Goal: Navigation & Orientation: Find specific page/section

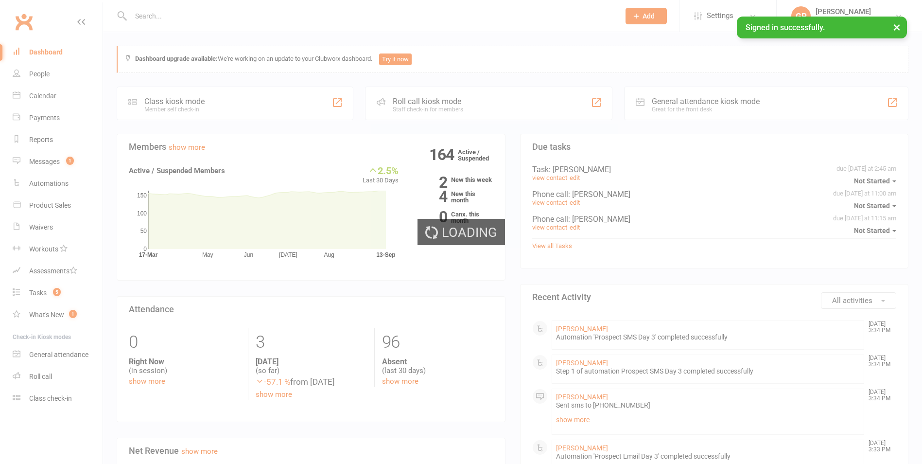
select select "100"
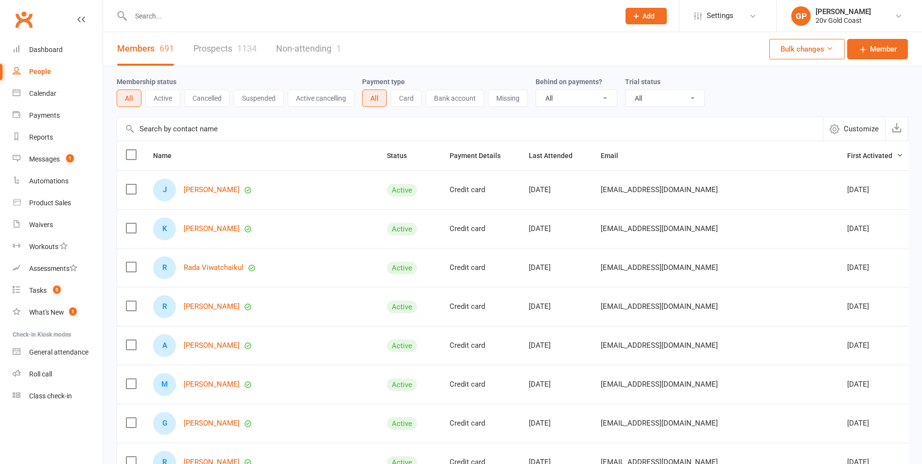
click at [199, 47] on link "Prospects 1134" at bounding box center [224, 49] width 63 height 34
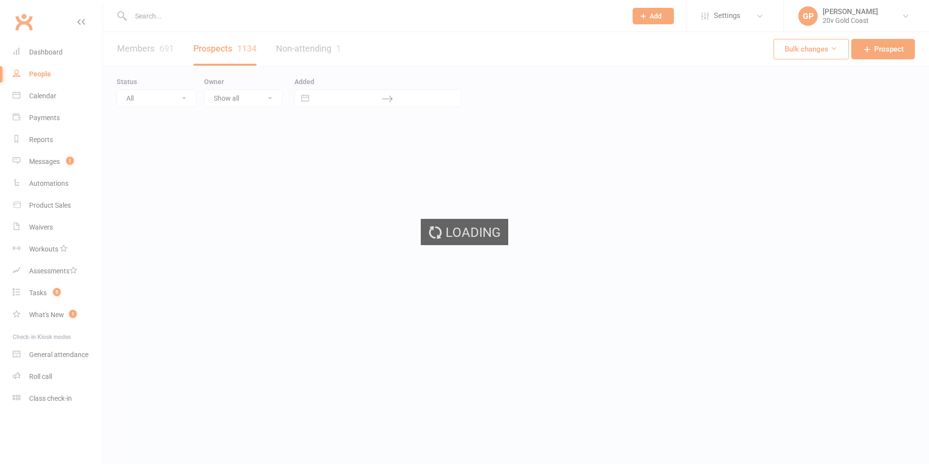
select select "100"
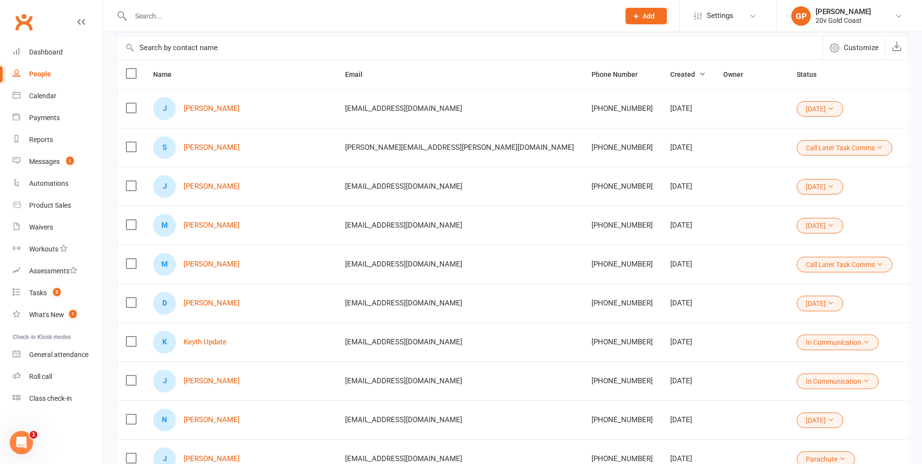
scroll to position [77, 0]
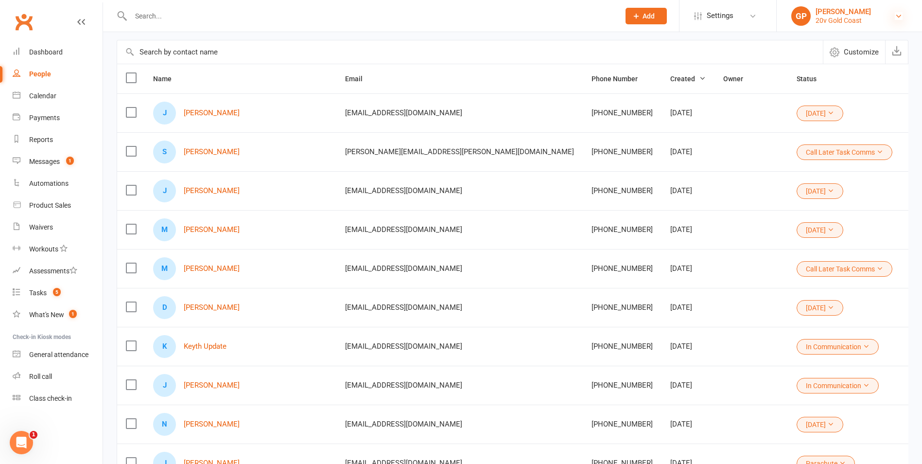
click at [899, 16] on icon at bounding box center [899, 16] width 8 height 8
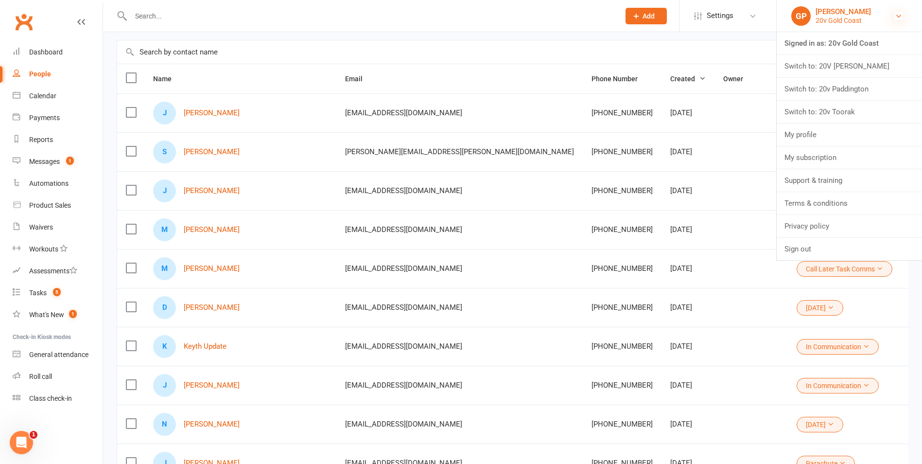
click at [899, 16] on icon at bounding box center [899, 16] width 8 height 8
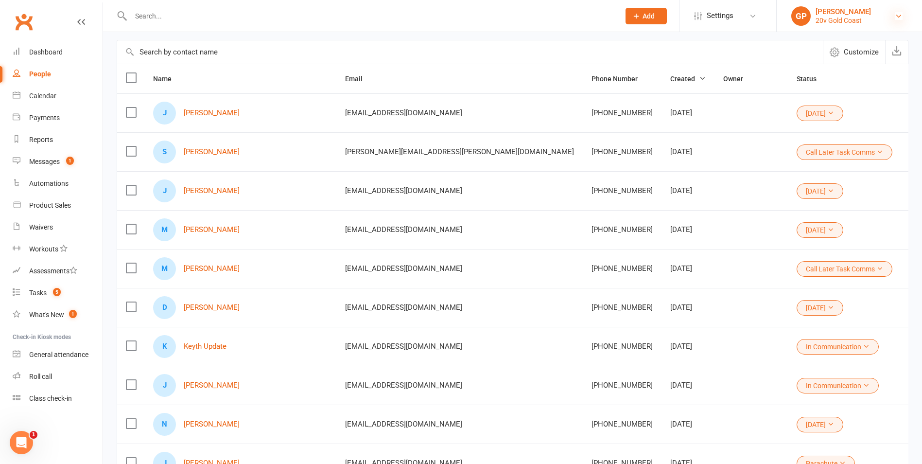
click at [895, 16] on icon at bounding box center [899, 16] width 8 height 8
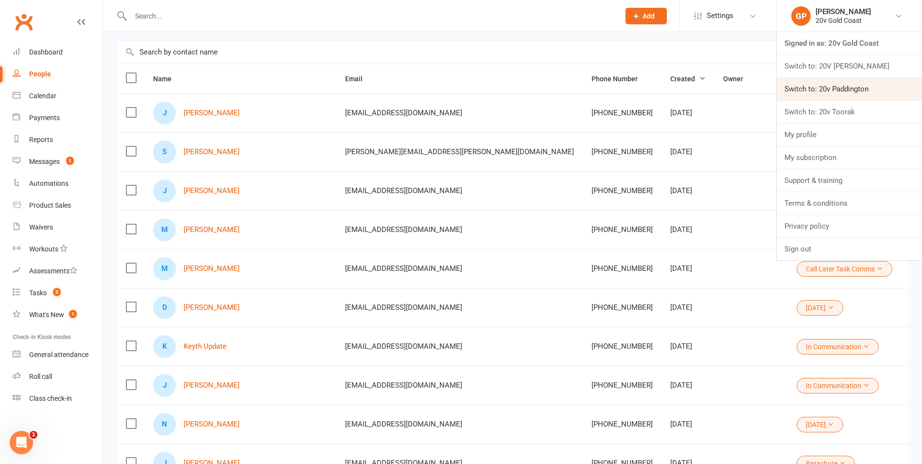
click at [843, 83] on link "Switch to: 20v Paddington" at bounding box center [849, 89] width 145 height 22
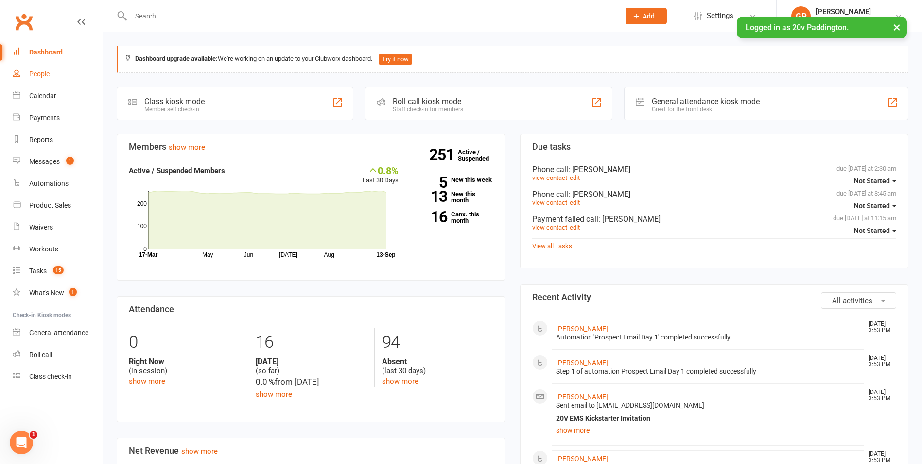
click at [43, 78] on div "People" at bounding box center [39, 74] width 20 height 8
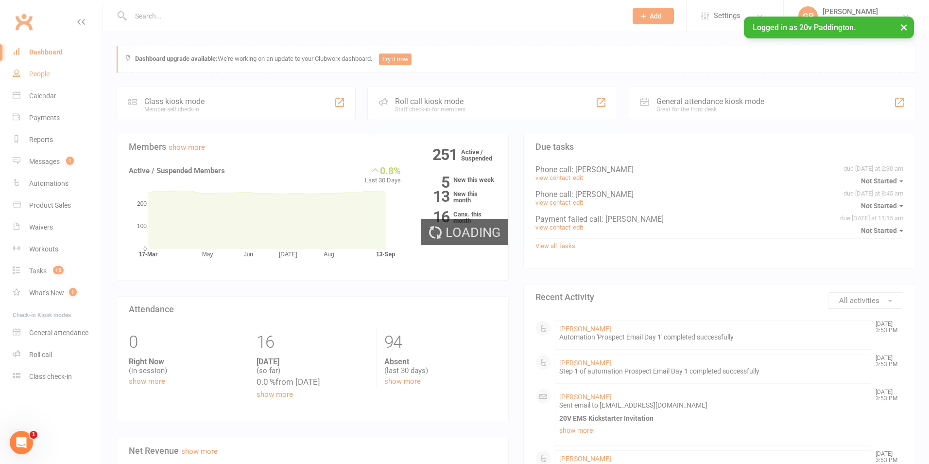
select select "100"
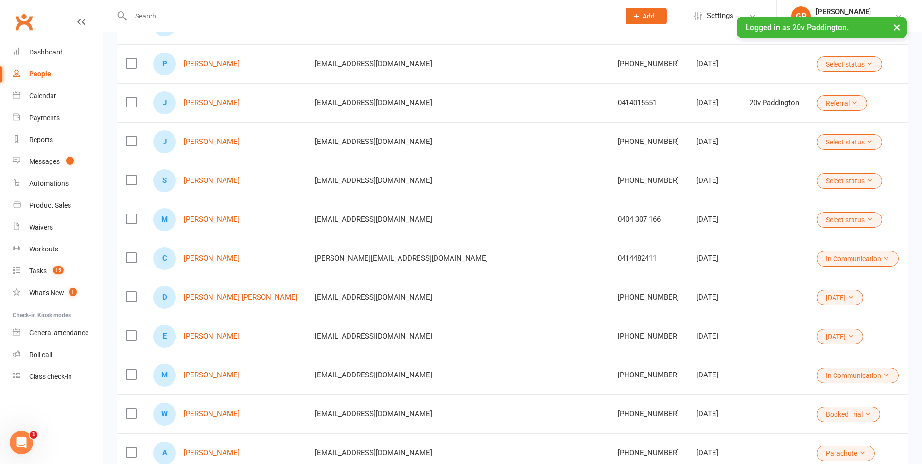
scroll to position [139, 0]
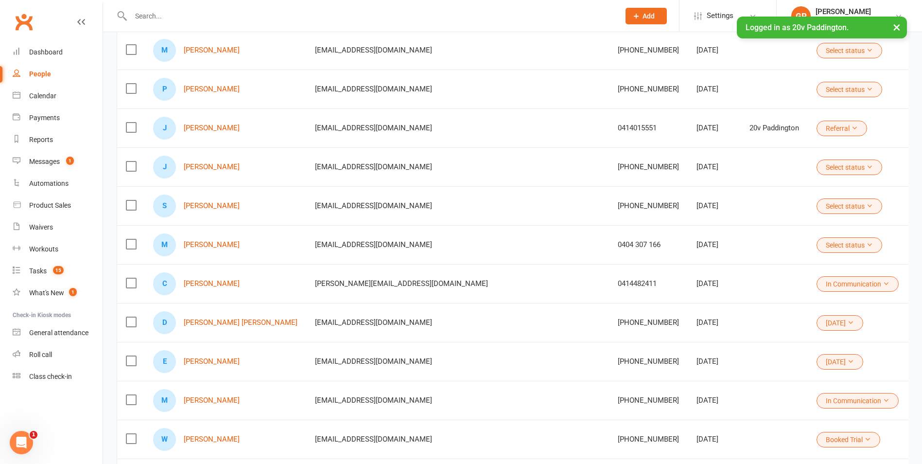
click at [901, 28] on button "×" at bounding box center [896, 27] width 17 height 21
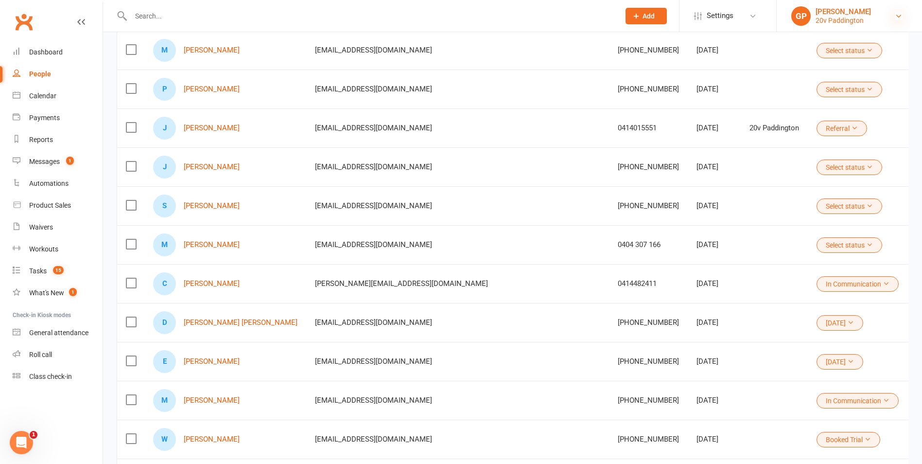
click at [901, 16] on icon at bounding box center [899, 16] width 8 height 8
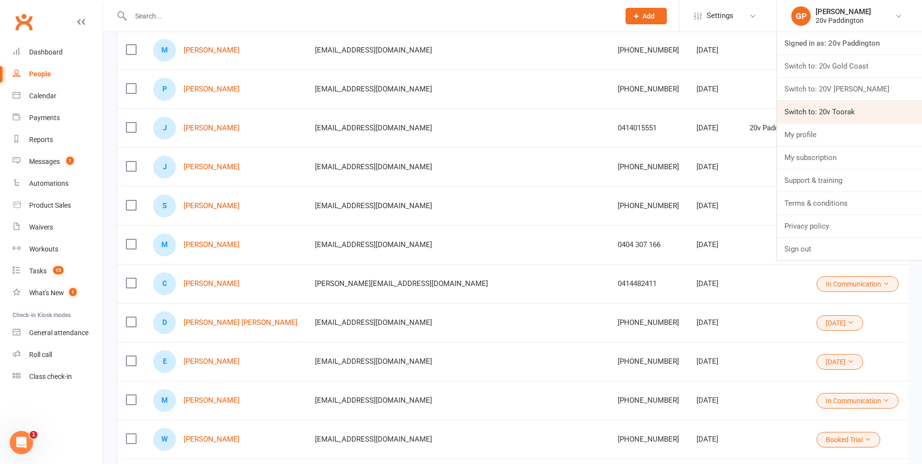
click at [840, 111] on link "Switch to: 20v Toorak" at bounding box center [849, 112] width 145 height 22
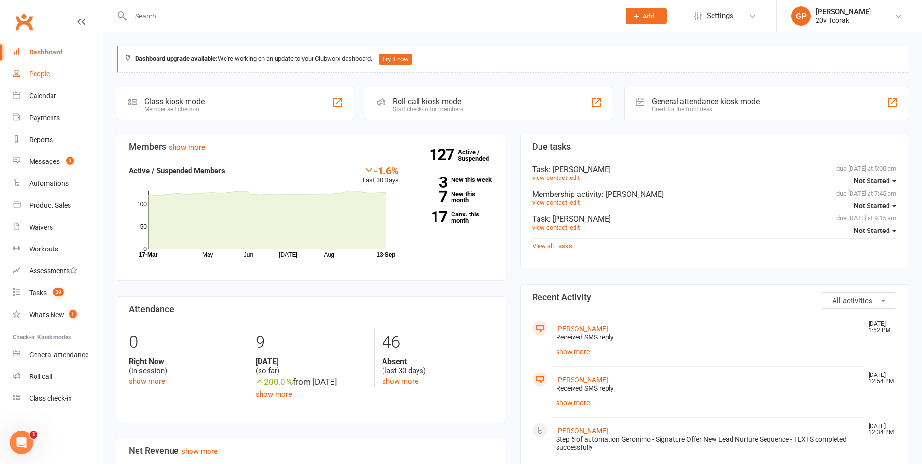
click at [46, 70] on link "People" at bounding box center [58, 74] width 90 height 22
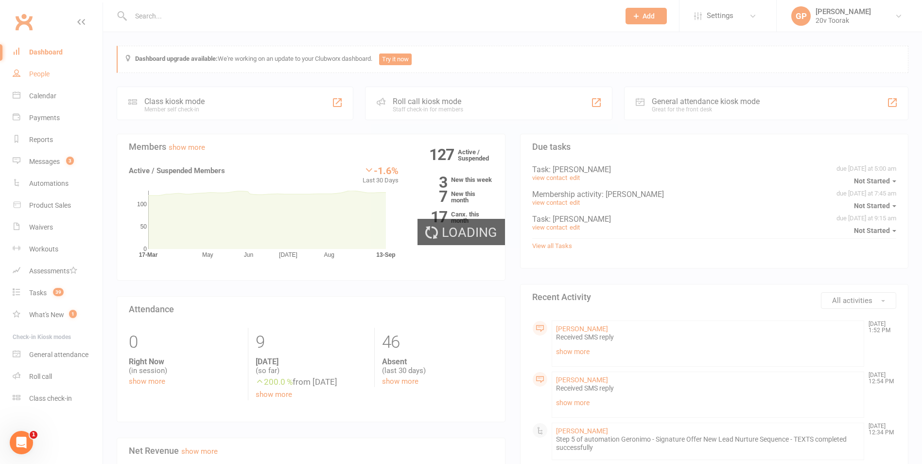
select select "100"
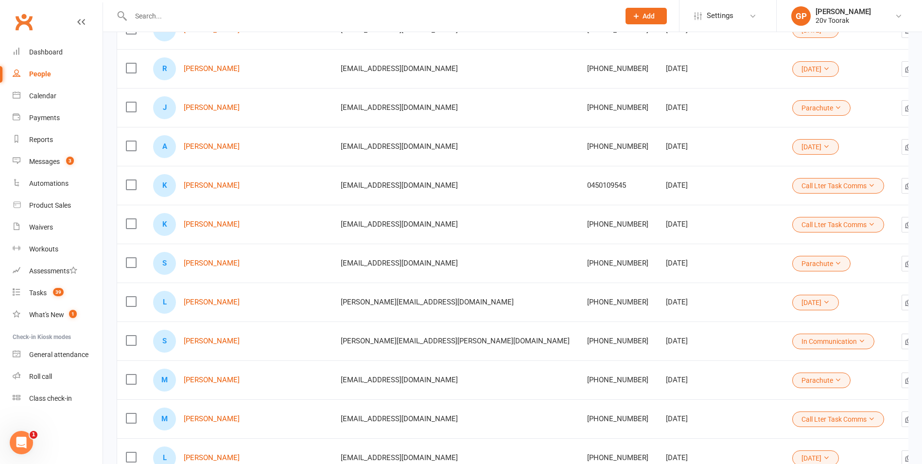
scroll to position [276, 0]
click at [215, 341] on link "Scott Adams" at bounding box center [212, 341] width 56 height 8
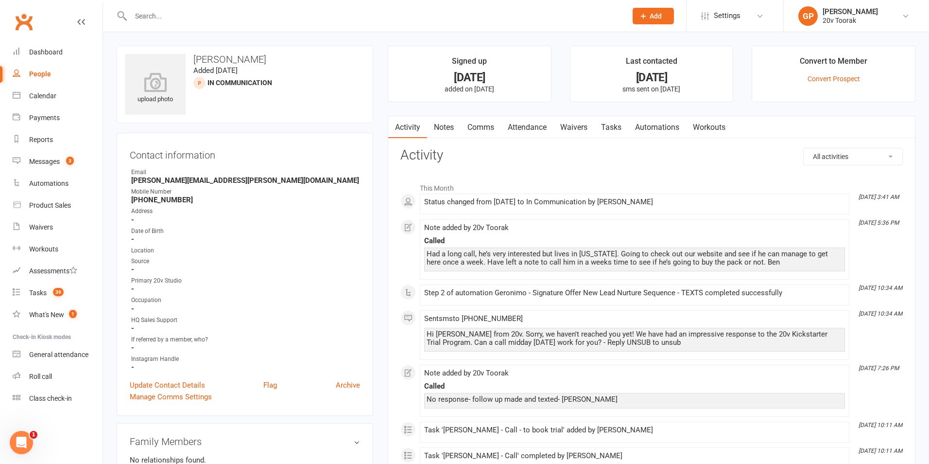
select select "100"
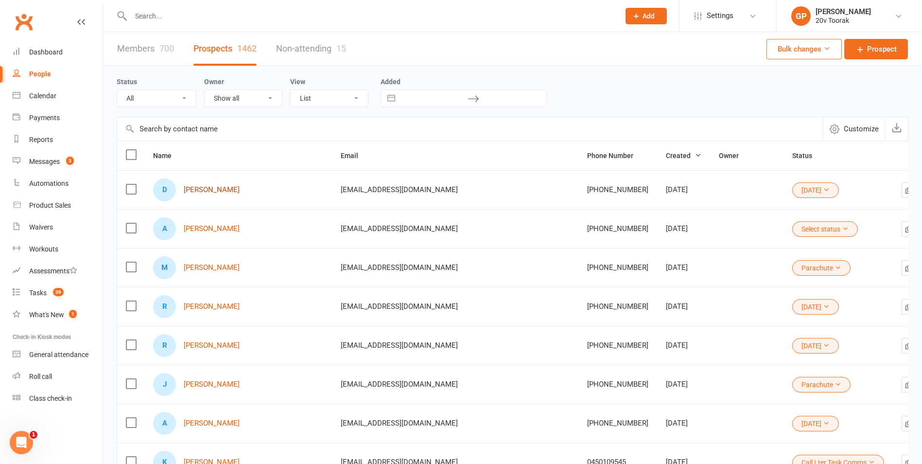
click at [197, 189] on link "Diana Cui" at bounding box center [212, 190] width 56 height 8
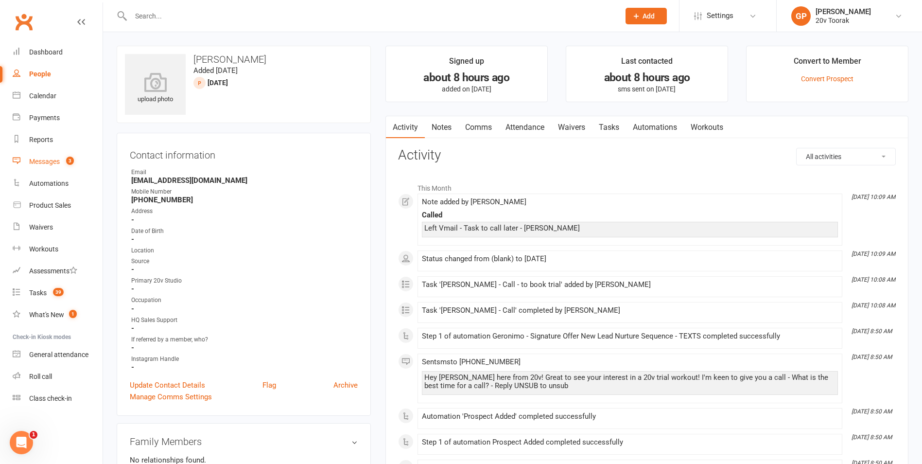
click at [47, 158] on div "Messages" at bounding box center [44, 161] width 31 height 8
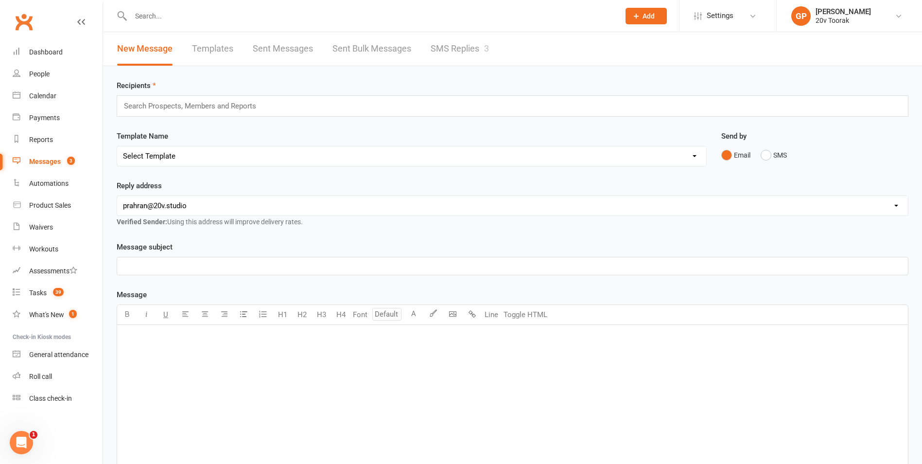
click at [470, 51] on link "SMS Replies 3" at bounding box center [460, 49] width 58 height 34
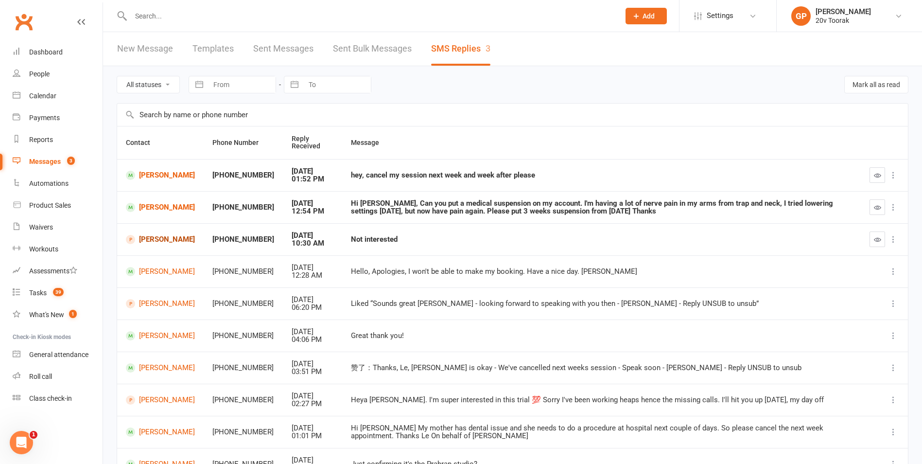
click at [154, 240] on link "Angela Murphy" at bounding box center [160, 239] width 69 height 9
click at [177, 300] on link "Jay Frederickson-Taylor" at bounding box center [160, 303] width 69 height 9
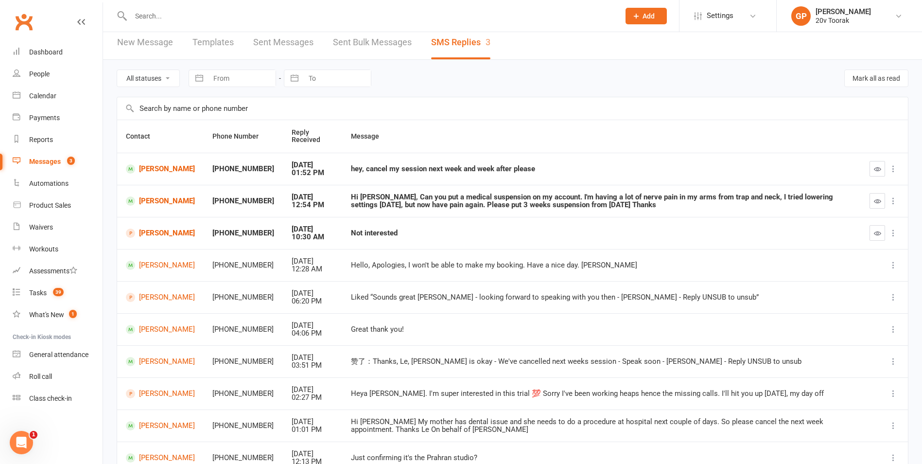
scroll to position [6, 0]
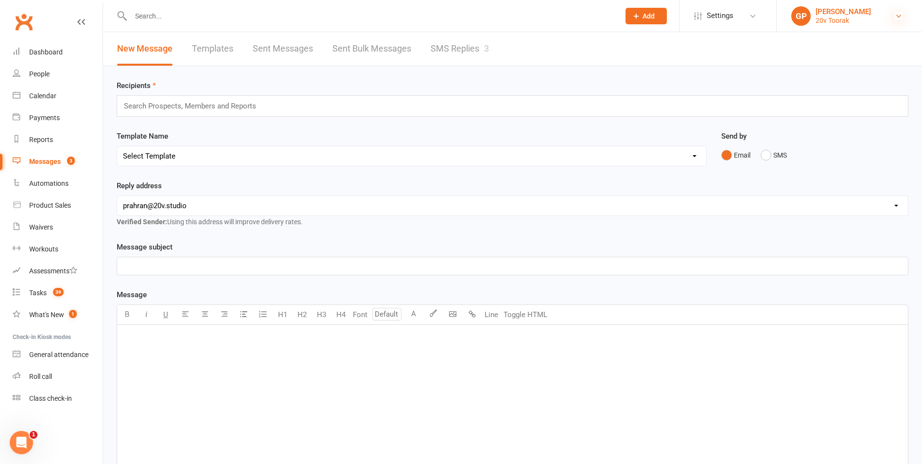
click at [897, 17] on icon at bounding box center [899, 16] width 8 height 8
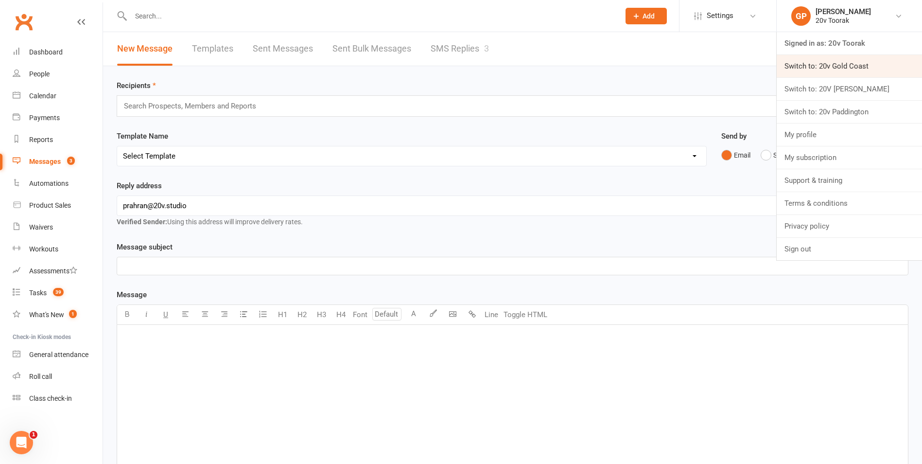
click at [849, 71] on link "Switch to: 20v Gold Coast" at bounding box center [849, 66] width 145 height 22
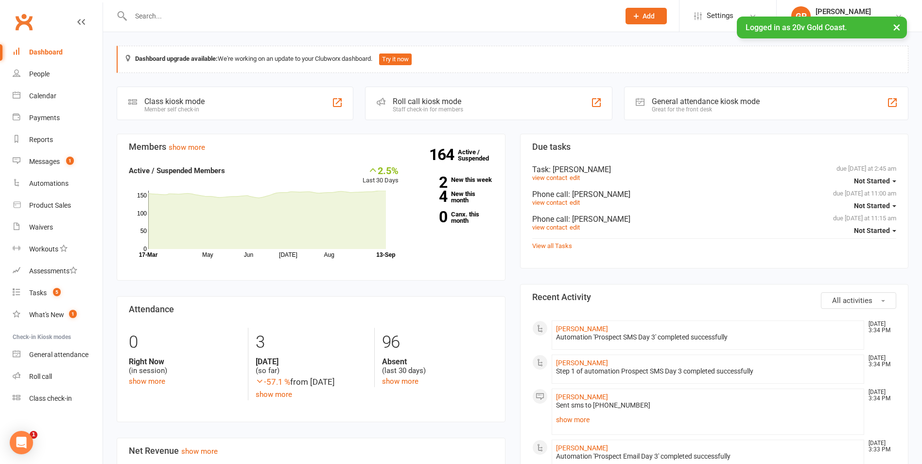
click at [892, 31] on button "×" at bounding box center [896, 27] width 17 height 21
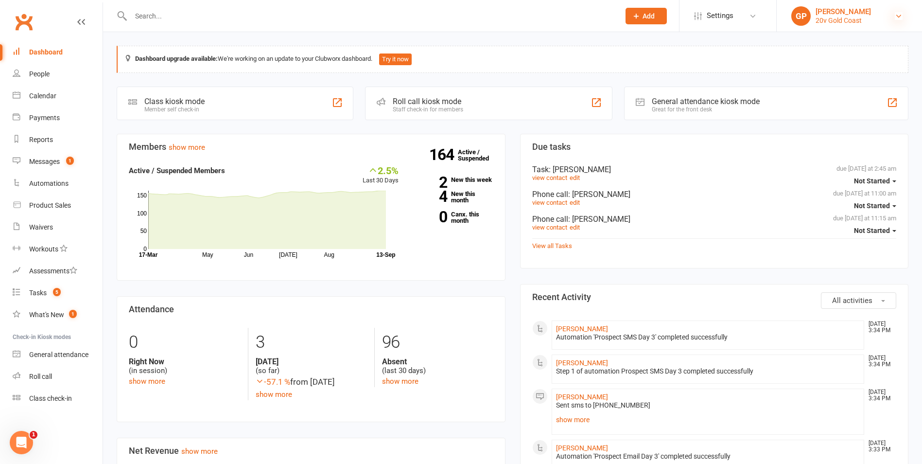
click at [896, 15] on icon at bounding box center [899, 16] width 8 height 8
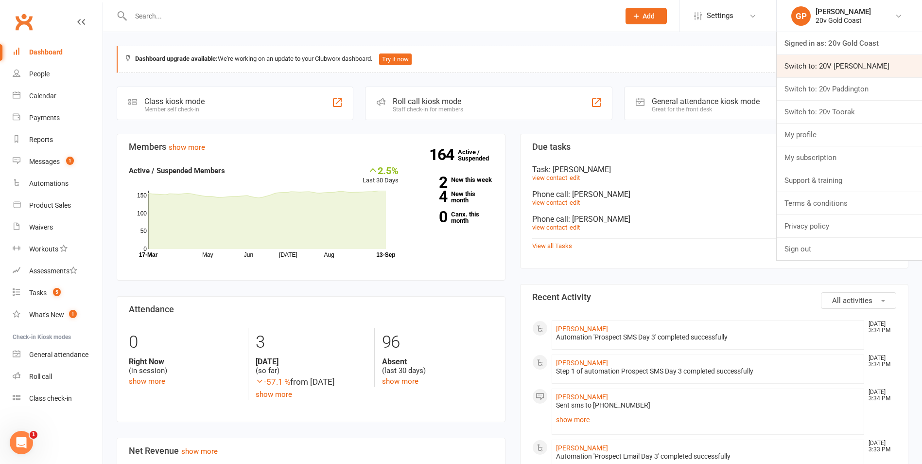
click at [858, 63] on link "Switch to: 20V [PERSON_NAME]" at bounding box center [849, 66] width 145 height 22
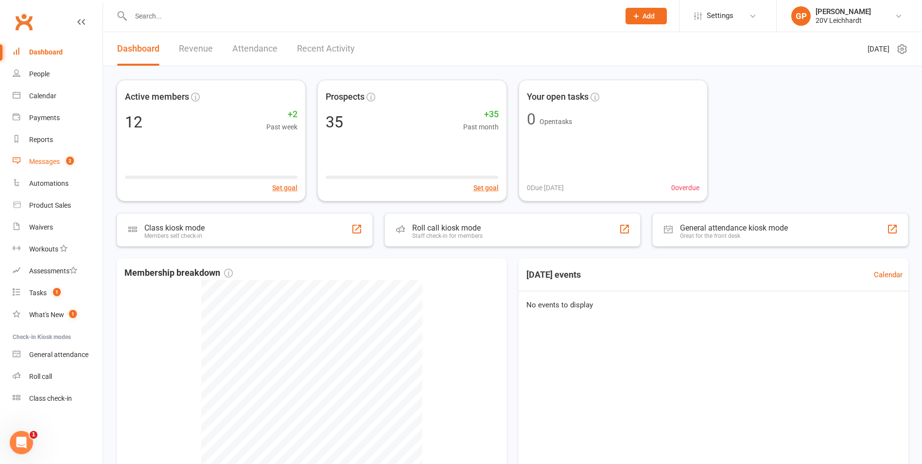
click at [63, 165] on count-badge "2" at bounding box center [67, 161] width 13 height 8
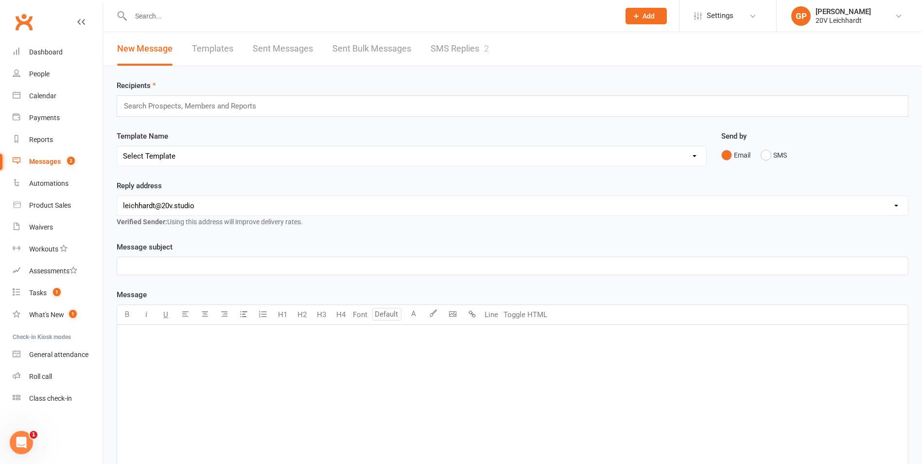
click at [457, 46] on link "SMS Replies 2" at bounding box center [460, 49] width 58 height 34
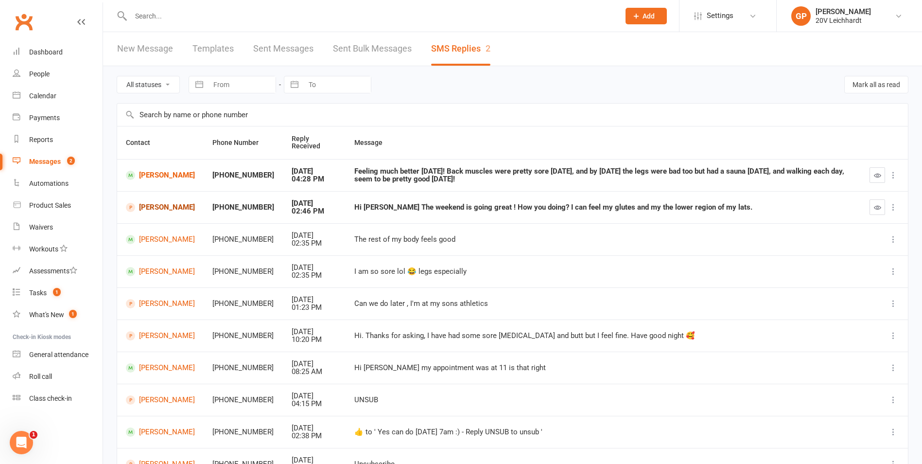
click at [164, 208] on link "Raquel Bozza" at bounding box center [160, 207] width 69 height 9
click at [33, 226] on div "Waivers" at bounding box center [41, 227] width 24 height 8
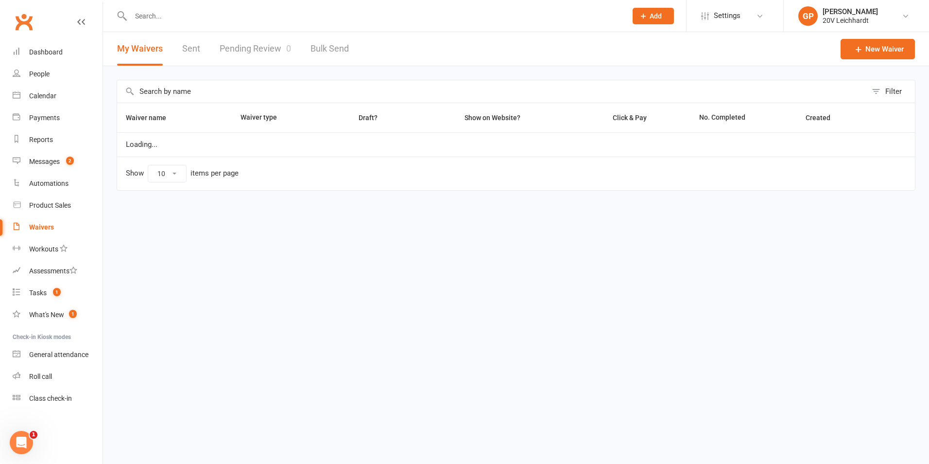
click at [33, 226] on div "Waivers" at bounding box center [41, 227] width 25 height 8
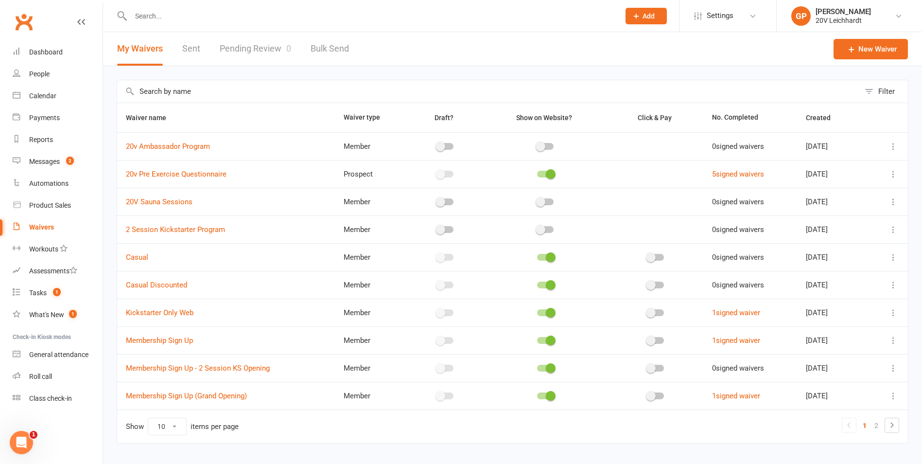
click at [190, 48] on link "Sent" at bounding box center [191, 49] width 18 height 34
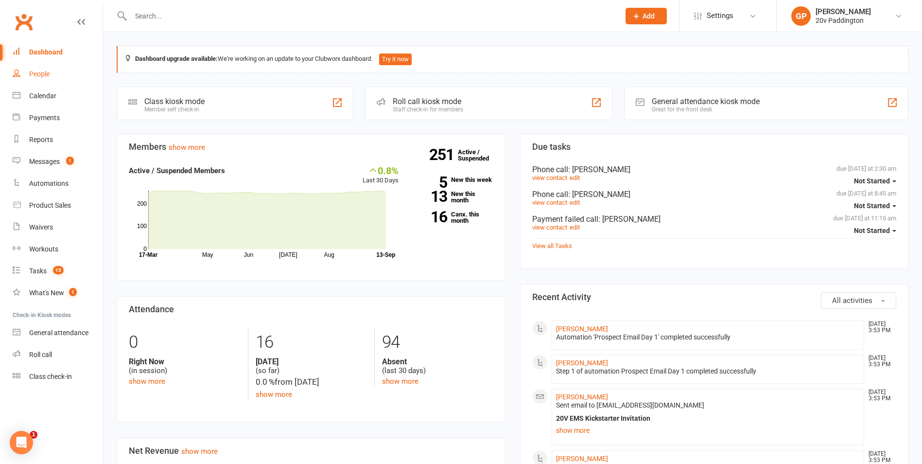
click at [40, 77] on div "People" at bounding box center [39, 74] width 20 height 8
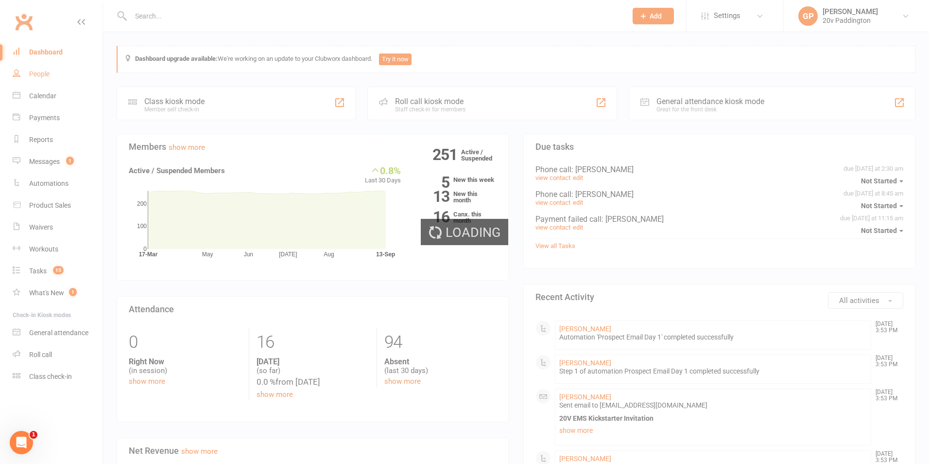
select select "100"
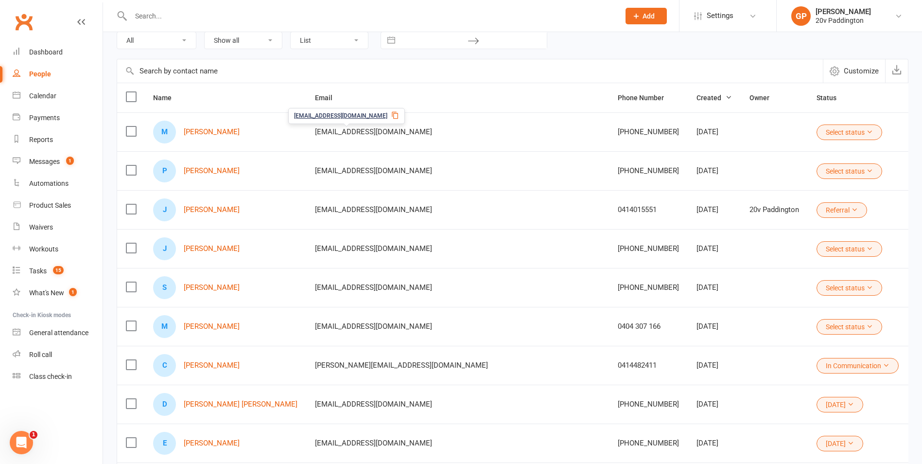
scroll to position [58, 0]
